Goal: Task Accomplishment & Management: Manage account settings

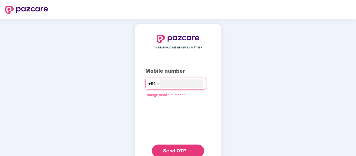
type input "**********"
click at [186, 153] on span "Send OTP" at bounding box center [174, 150] width 23 height 5
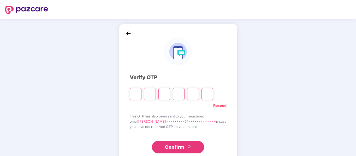
type input "*"
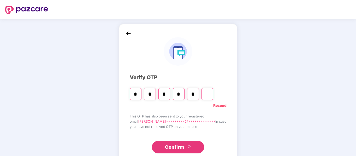
type input "*"
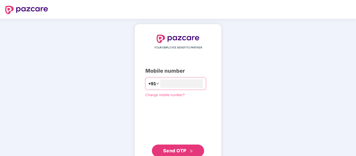
type input "**********"
click at [182, 150] on span "Send OTP" at bounding box center [174, 150] width 23 height 5
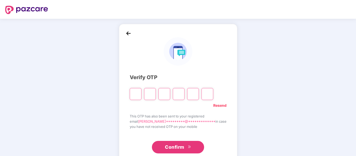
type input "*"
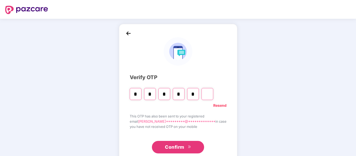
type input "*"
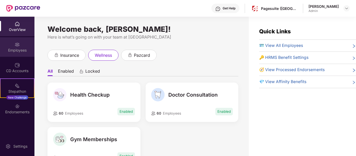
click at [17, 50] on div "Employees" at bounding box center [17, 50] width 34 height 5
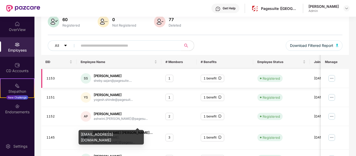
scroll to position [43, 0]
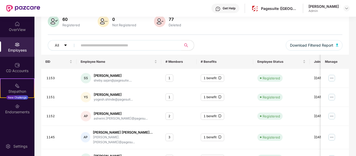
click at [90, 46] on input "text" at bounding box center [128, 46] width 94 height 8
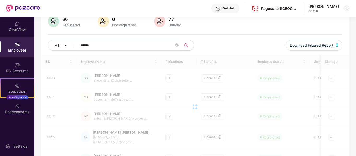
scroll to position [17, 0]
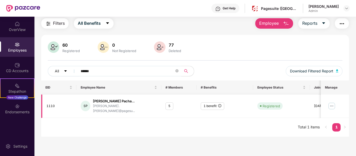
type input "******"
click at [334, 102] on img at bounding box center [332, 106] width 8 height 8
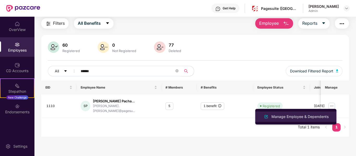
click at [302, 115] on div "Manage Employee & Dependents" at bounding box center [299, 117] width 59 height 6
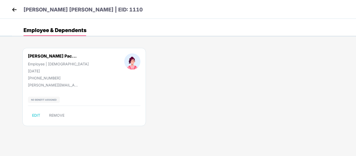
click at [14, 10] on img at bounding box center [14, 10] width 8 height 8
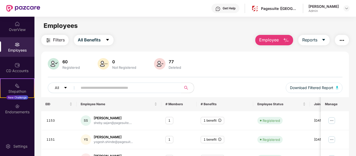
scroll to position [0, 0]
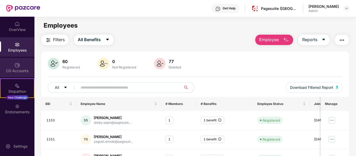
click at [17, 60] on div "CD Accounts" at bounding box center [17, 68] width 34 height 20
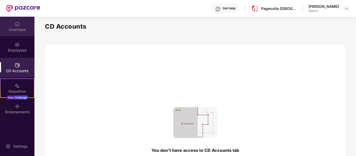
click at [19, 31] on div "OverView" at bounding box center [17, 29] width 34 height 5
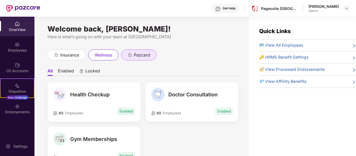
click at [129, 57] on icon "animation" at bounding box center [130, 54] width 5 height 5
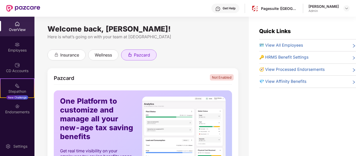
click at [17, 57] on div "OverView Employees CD Accounts Stepathon New Challenge Endorsements" at bounding box center [17, 68] width 34 height 103
click at [15, 50] on div "Employees" at bounding box center [17, 50] width 34 height 5
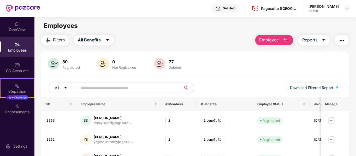
click at [89, 89] on input "text" at bounding box center [128, 88] width 94 height 8
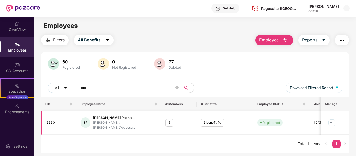
type input "****"
click at [333, 119] on img at bounding box center [332, 123] width 8 height 8
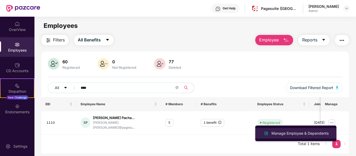
click at [305, 129] on li "Manage Employee & Dependents" at bounding box center [295, 133] width 81 height 10
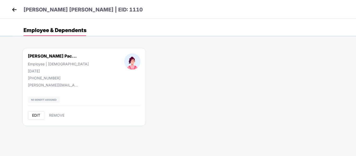
click at [37, 113] on button "EDIT" at bounding box center [36, 115] width 16 height 8
select select "******"
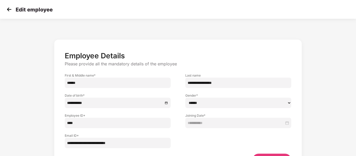
click at [9, 8] on img at bounding box center [9, 9] width 8 height 8
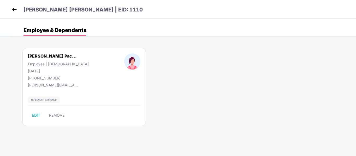
click at [15, 10] on img at bounding box center [14, 10] width 8 height 8
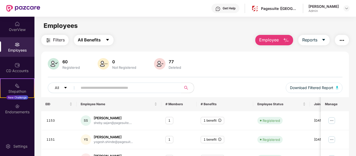
click at [101, 40] on span "All Benefits" at bounding box center [89, 40] width 23 height 7
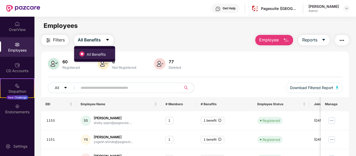
click at [100, 55] on span "All Benefits" at bounding box center [96, 55] width 23 height 6
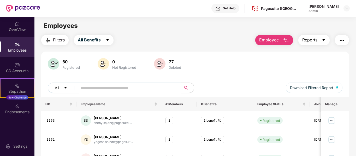
click at [315, 42] on span "Reports" at bounding box center [309, 40] width 15 height 7
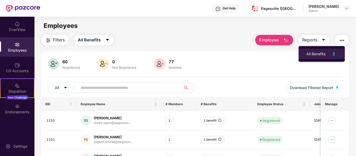
click at [325, 55] on div "All Benefits" at bounding box center [315, 54] width 19 height 6
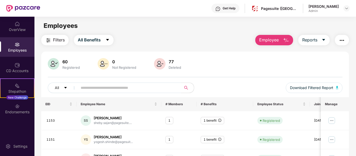
click at [338, 40] on button "button" at bounding box center [342, 40] width 14 height 10
click at [224, 72] on div "60 Registered 0 Not Registered 77 Deleted All Download Filtered Report" at bounding box center [195, 77] width 308 height 39
click at [323, 91] on button "Download Filtered Report" at bounding box center [314, 88] width 57 height 10
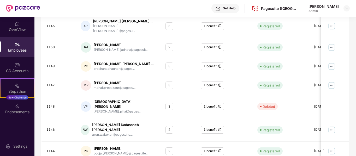
scroll to position [153, 0]
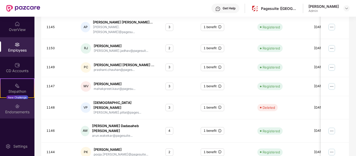
click at [14, 111] on div "Endorsements" at bounding box center [17, 112] width 34 height 5
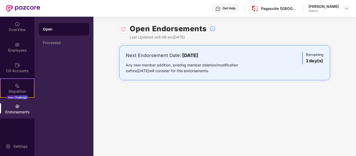
click at [174, 71] on div "Any new member addition, existing member deletion/modification before [DATE] wi…" at bounding box center [190, 67] width 129 height 11
click at [68, 43] on div "Processed" at bounding box center [64, 43] width 42 height 4
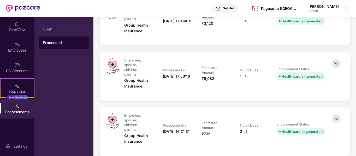
scroll to position [295, 0]
click at [336, 114] on img at bounding box center [335, 119] width 11 height 11
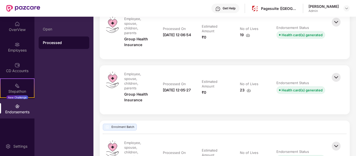
scroll to position [1269, 0]
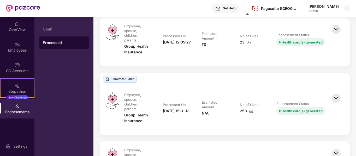
scroll to position [1215, 0]
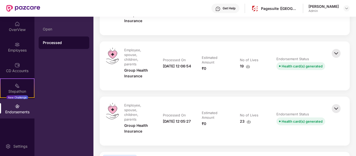
scroll to position [1136, 0]
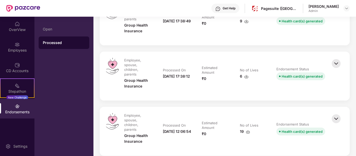
scroll to position [1070, 0]
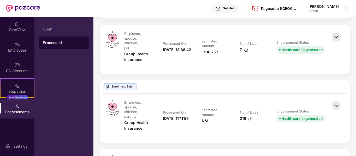
scroll to position [585, 0]
click at [247, 116] on div "216" at bounding box center [246, 119] width 13 height 6
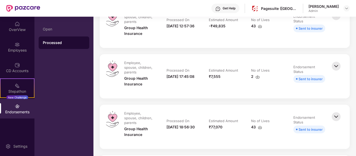
scroll to position [80, 0]
click at [260, 126] on img at bounding box center [260, 128] width 4 height 4
